Goal: Task Accomplishment & Management: Manage account settings

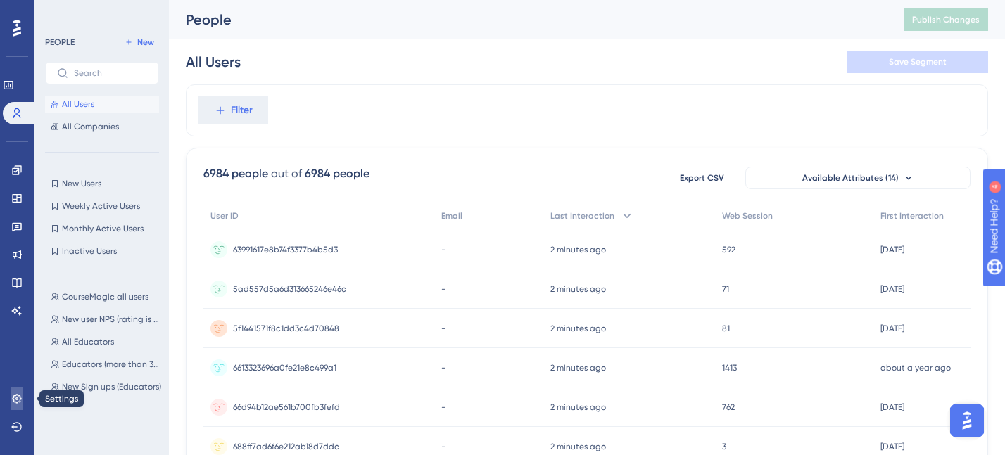
click at [15, 395] on icon at bounding box center [16, 398] width 9 height 9
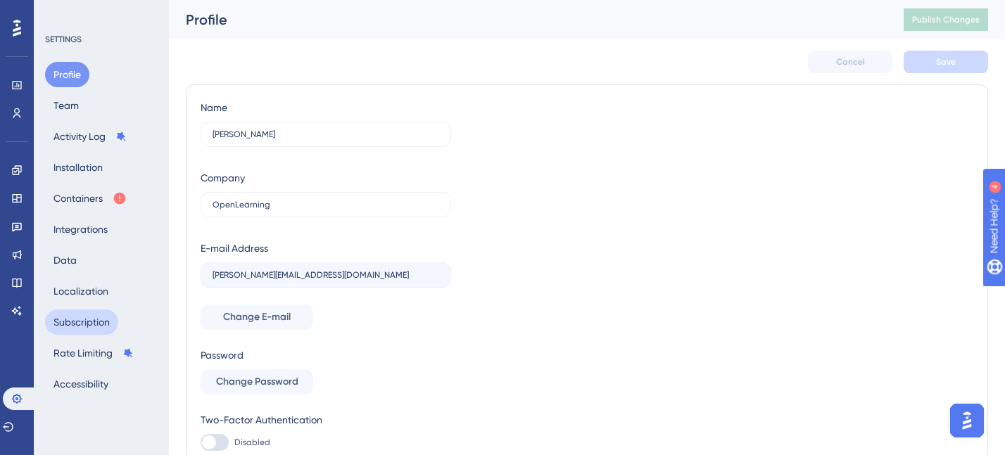
click at [76, 317] on button "Subscription" at bounding box center [81, 322] width 73 height 25
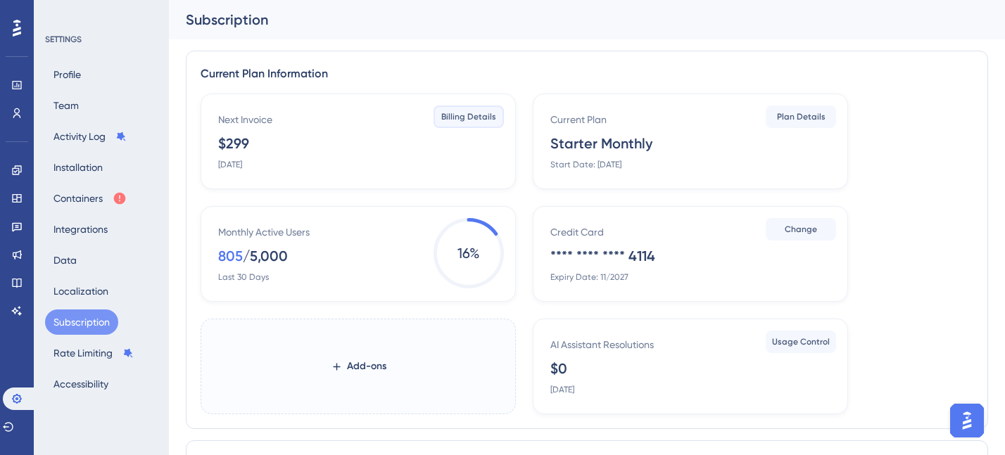
click at [465, 118] on span "Billing Details" at bounding box center [468, 116] width 55 height 11
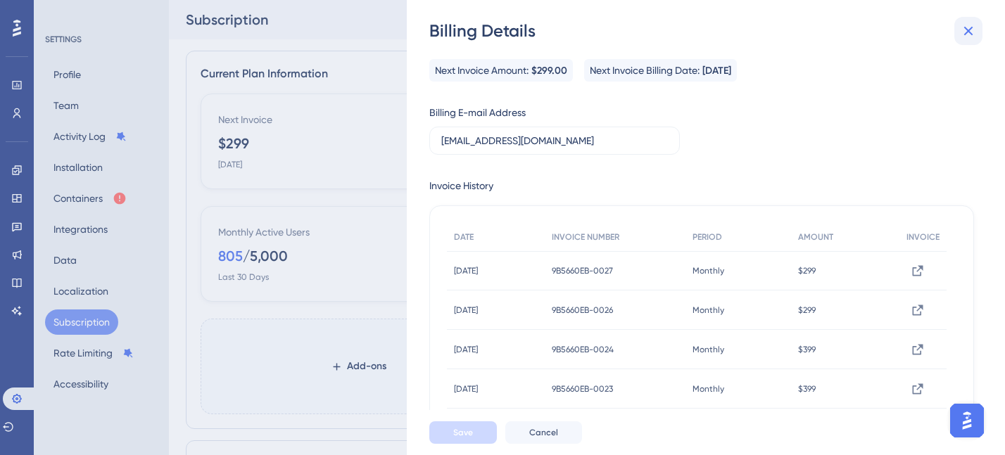
click at [964, 34] on icon at bounding box center [968, 31] width 9 height 9
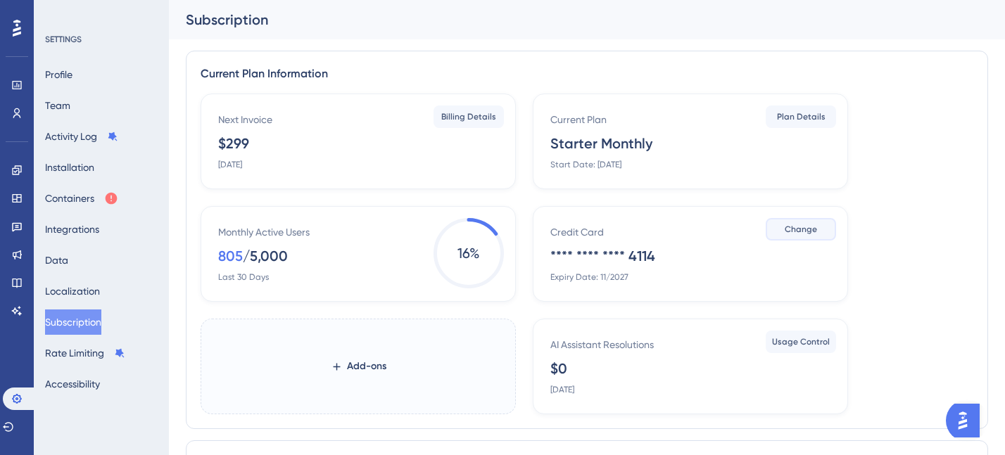
click at [800, 232] on span "Change" at bounding box center [801, 229] width 32 height 11
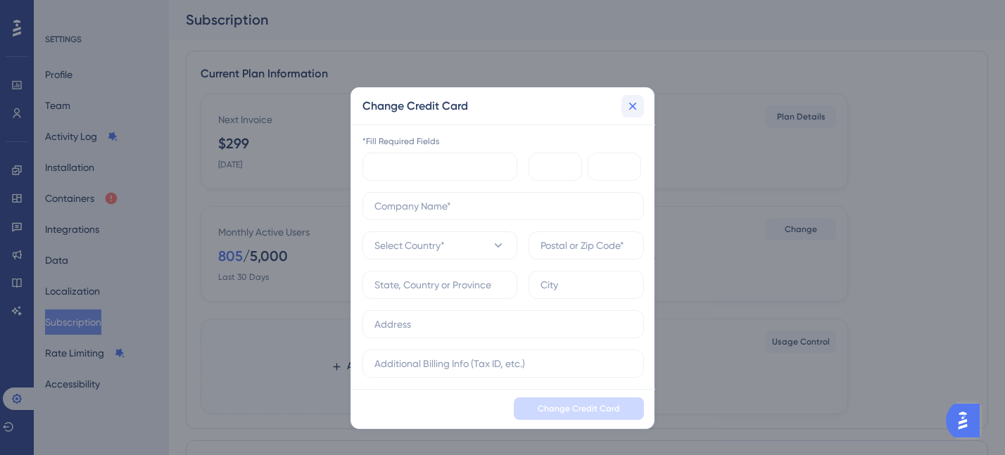
click at [637, 101] on icon at bounding box center [633, 106] width 14 height 14
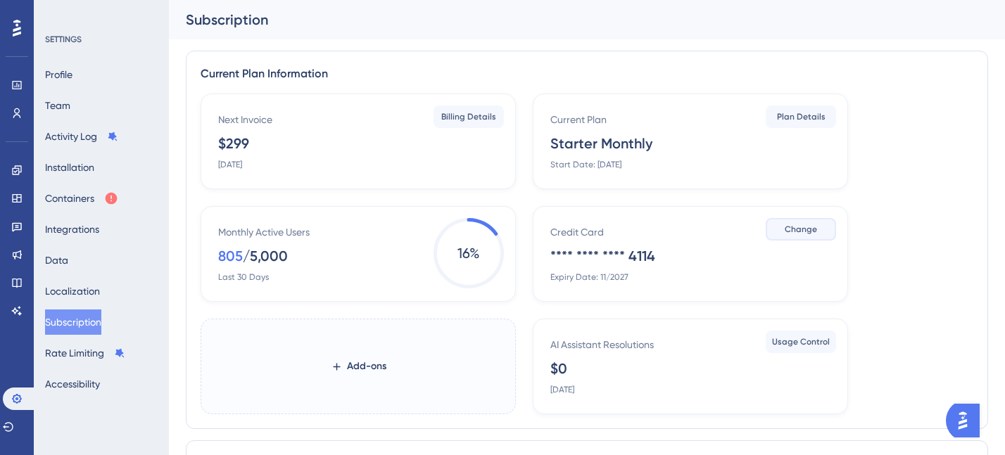
click at [811, 226] on span "Change" at bounding box center [801, 229] width 32 height 11
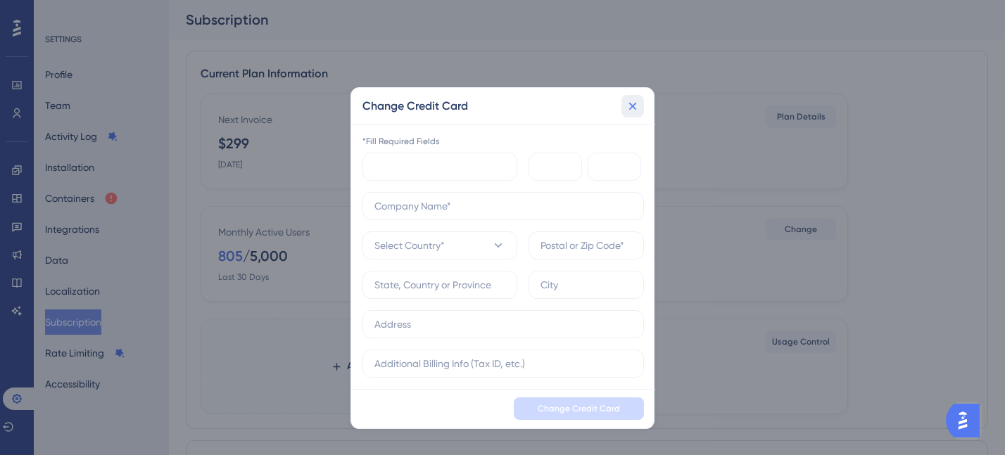
click at [631, 109] on icon at bounding box center [633, 106] width 14 height 14
